Goal: Task Accomplishment & Management: Complete application form

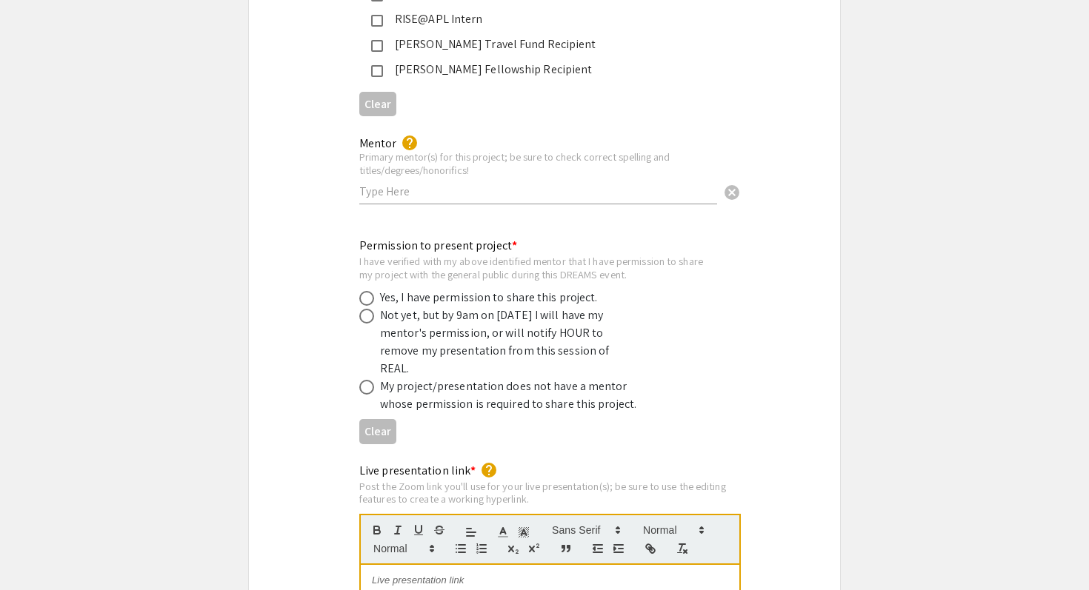
scroll to position [2735, 0]
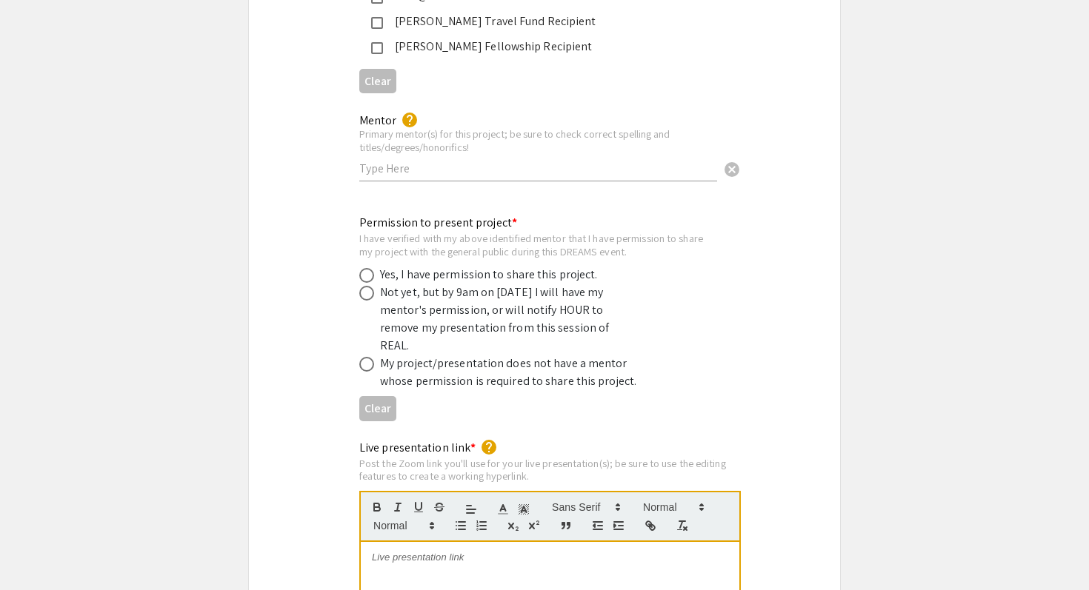
click at [553, 161] on input "text" at bounding box center [538, 169] width 358 height 16
click at [559, 127] on div "Primary mentor(s) for this project; be sure to check correct spelling and title…" at bounding box center [538, 140] width 358 height 26
drag, startPoint x: 471, startPoint y: 134, endPoint x: 361, endPoint y: 134, distance: 110.4
click at [361, 134] on div "Primary mentor(s) for this project; be sure to check correct spelling and title…" at bounding box center [538, 140] width 358 height 26
drag, startPoint x: 361, startPoint y: 134, endPoint x: 467, endPoint y: 142, distance: 106.2
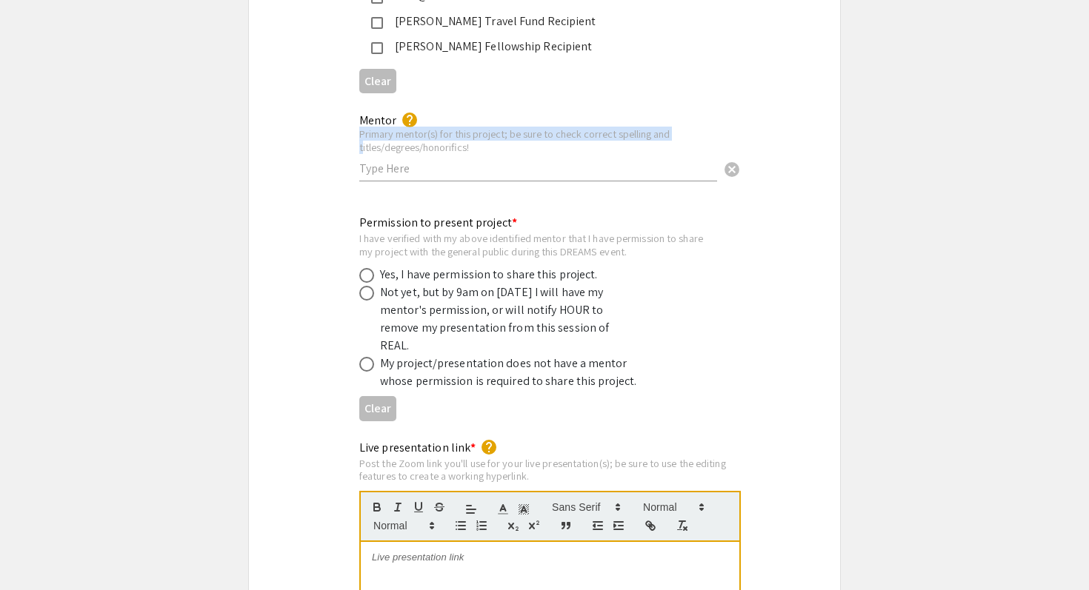
click at [467, 142] on div "Mentor help Primary mentor(s) for this project; be sure to check correct spelli…" at bounding box center [538, 140] width 358 height 82
click at [459, 132] on div "Primary mentor(s) for this project; be sure to check correct spelling and title…" at bounding box center [538, 140] width 358 height 26
drag, startPoint x: 473, startPoint y: 130, endPoint x: 360, endPoint y: 134, distance: 112.7
click at [360, 134] on div "Primary mentor(s) for this project; be sure to check correct spelling and title…" at bounding box center [538, 140] width 358 height 26
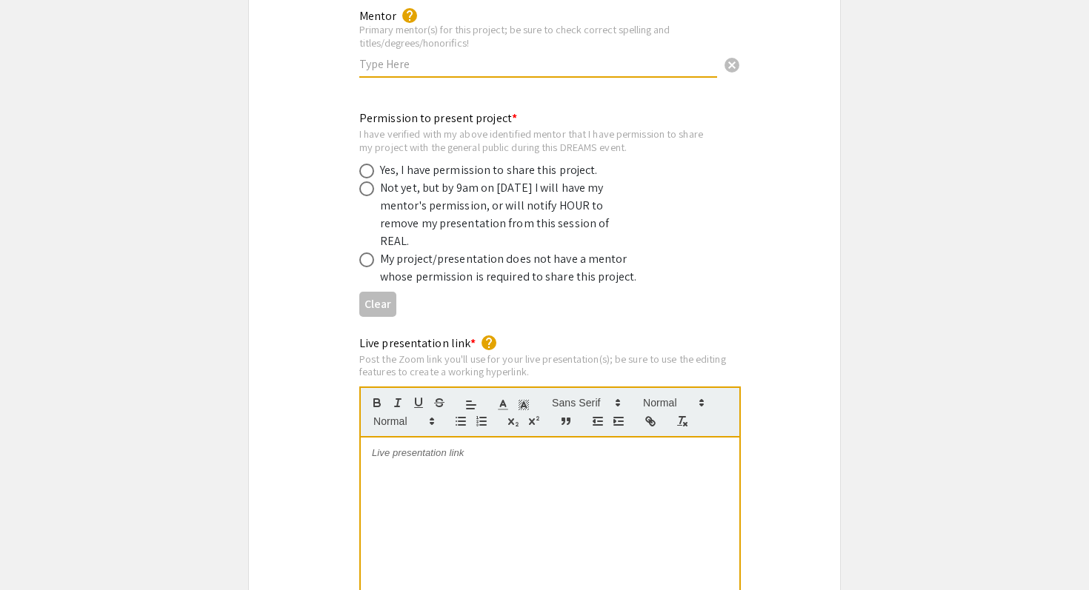
scroll to position [2822, 0]
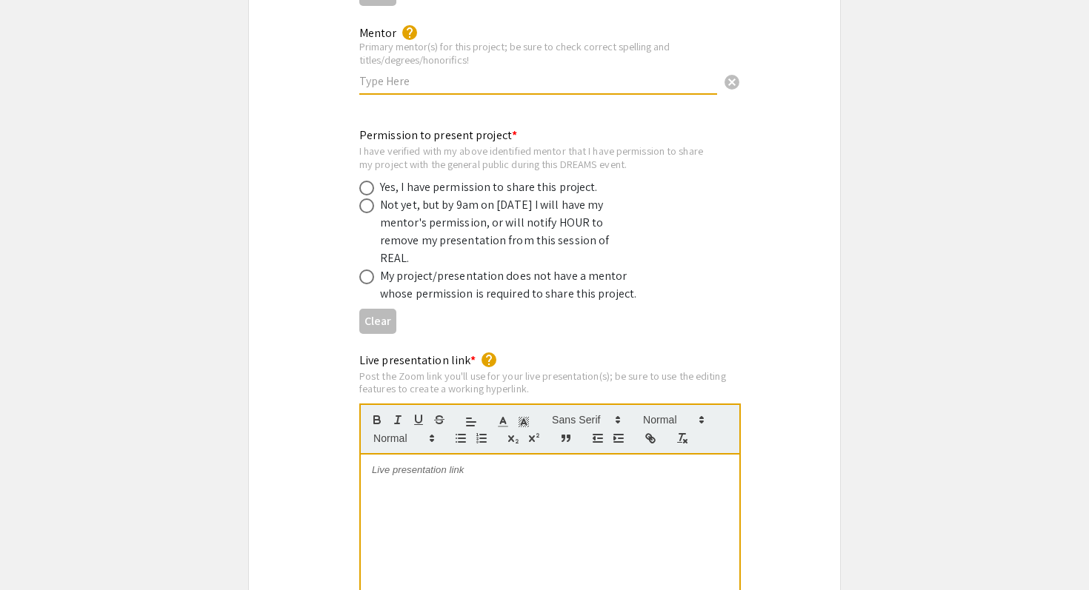
click at [542, 179] on div "Yes, I have permission to share this project." at bounding box center [489, 188] width 218 height 18
click at [368, 181] on span at bounding box center [366, 188] width 15 height 15
click at [368, 181] on input "radio" at bounding box center [366, 188] width 15 height 15
radio input "true"
click at [367, 184] on span at bounding box center [366, 187] width 7 height 7
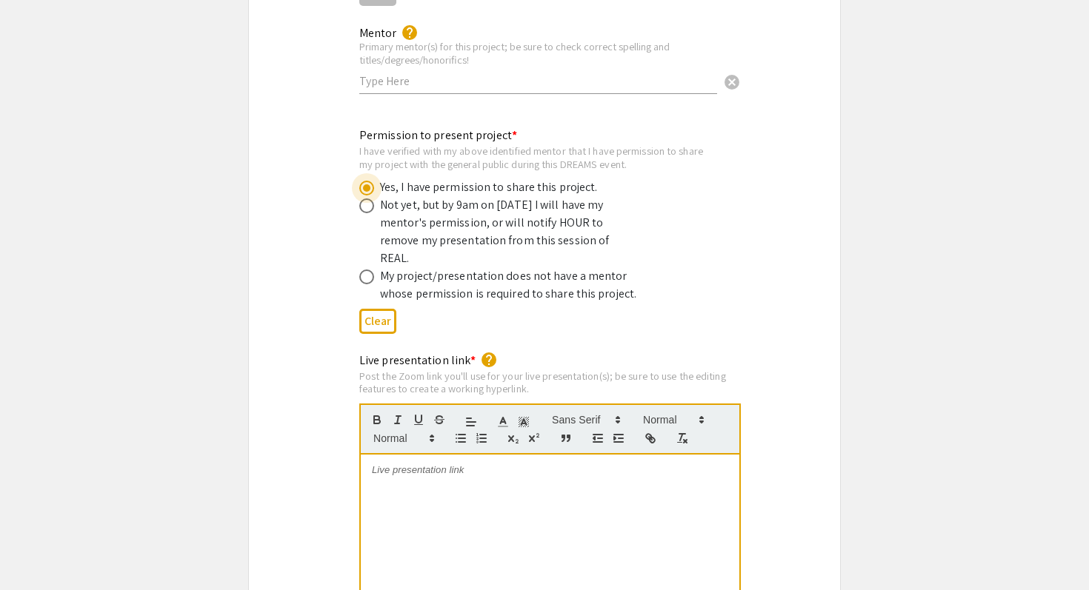
click at [367, 181] on input "radio" at bounding box center [366, 188] width 15 height 15
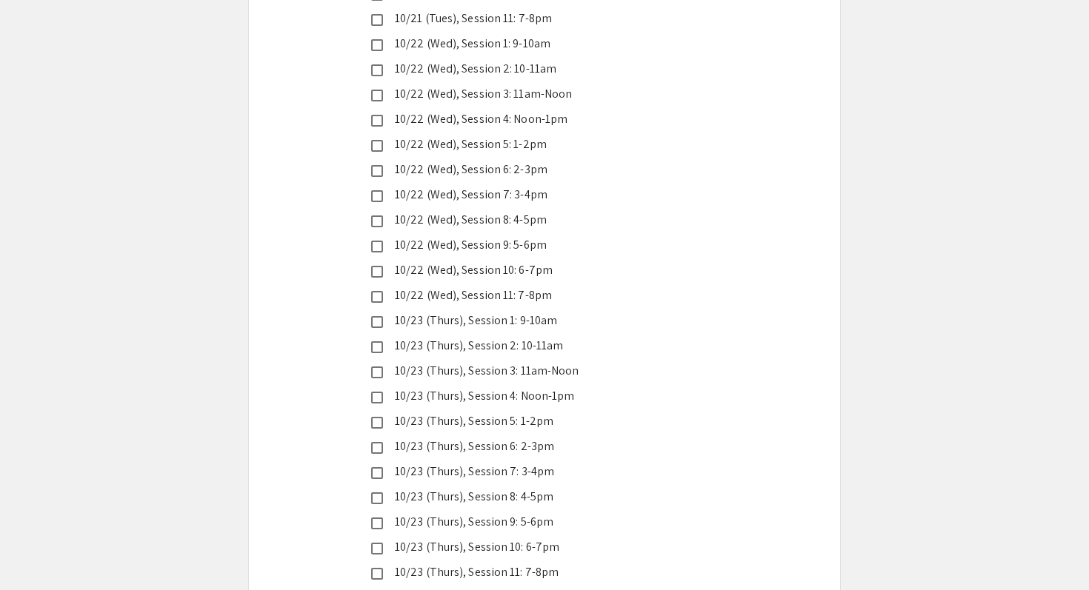
scroll to position [3871, 0]
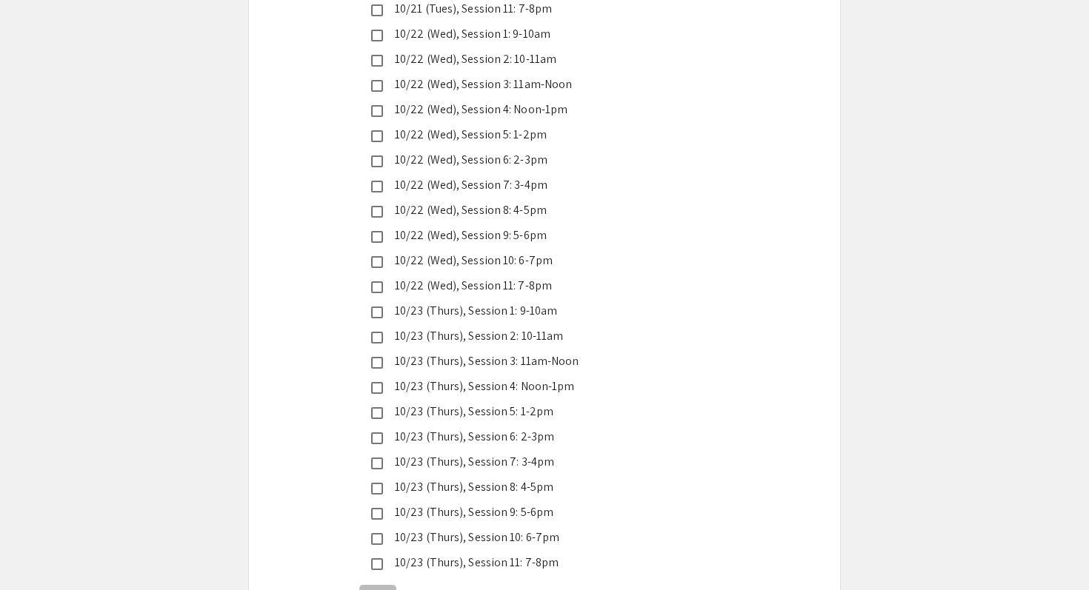
click at [553, 327] on div "10/23 (Thurs), Session 2: 10-11am" at bounding box center [538, 336] width 311 height 18
click at [536, 302] on div "10/23 (Thurs), Session 1: 9-10am" at bounding box center [538, 311] width 311 height 18
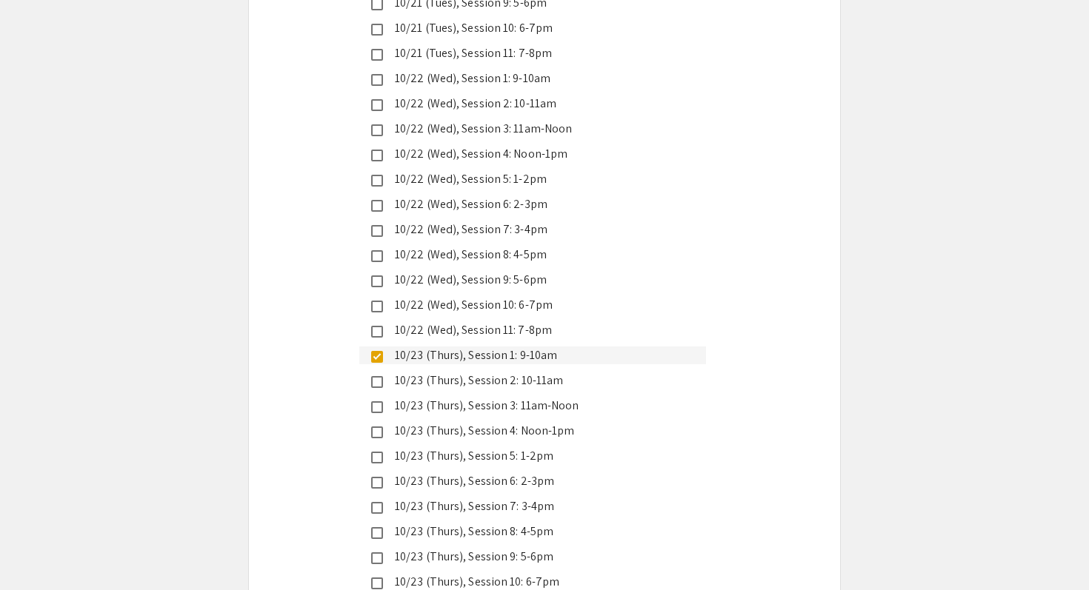
scroll to position [3830, 0]
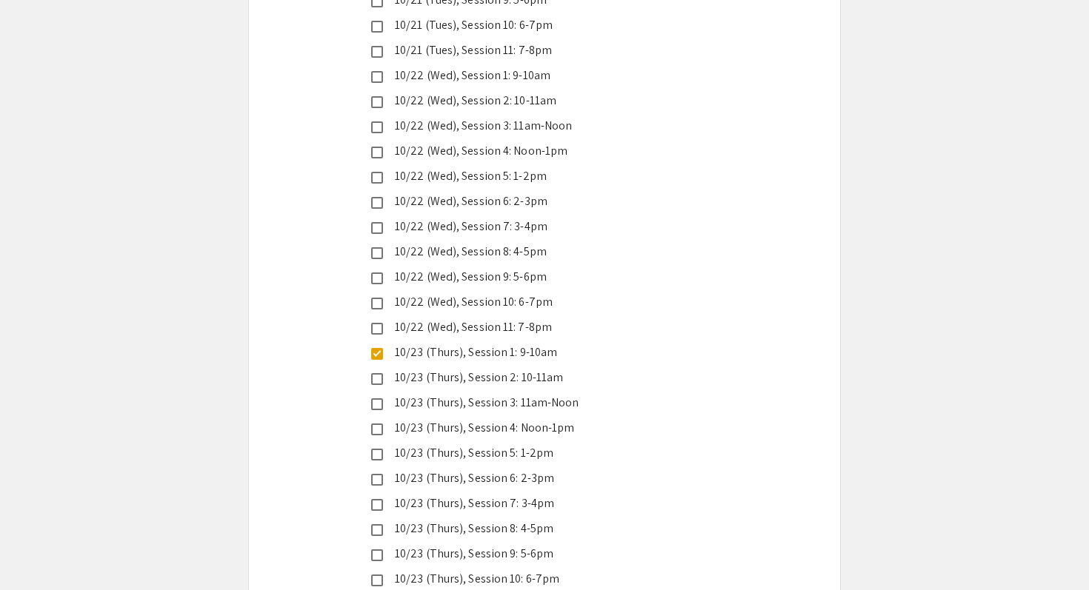
click at [556, 369] on div "10/23 (Thurs), Session 2: 10-11am" at bounding box center [538, 378] width 311 height 18
click at [379, 348] on mat-pseudo-checkbox at bounding box center [377, 354] width 12 height 12
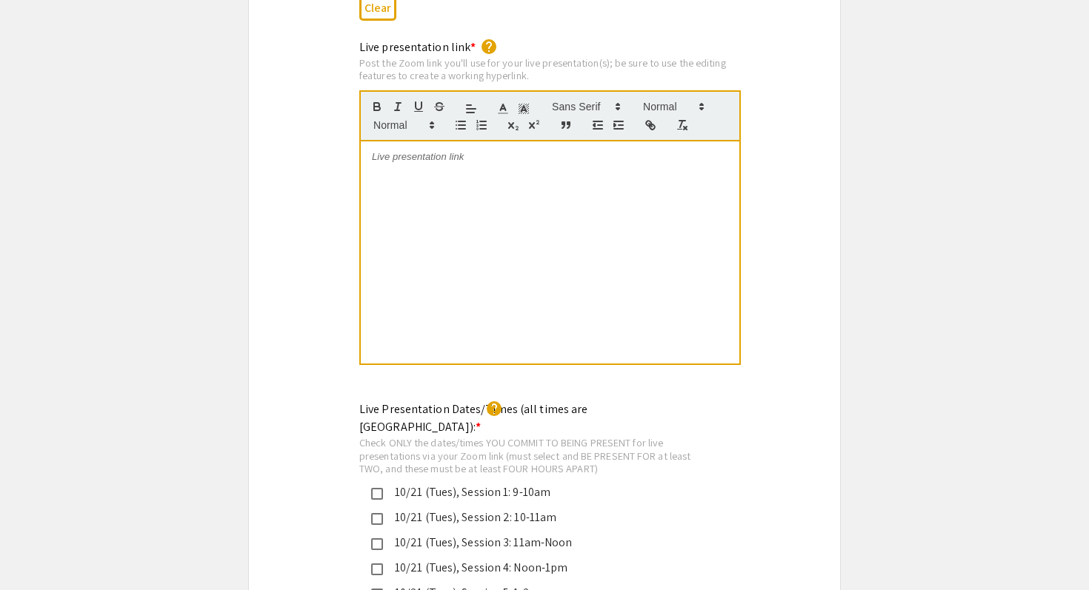
scroll to position [2800, 0]
